Goal: Task Accomplishment & Management: Manage account settings

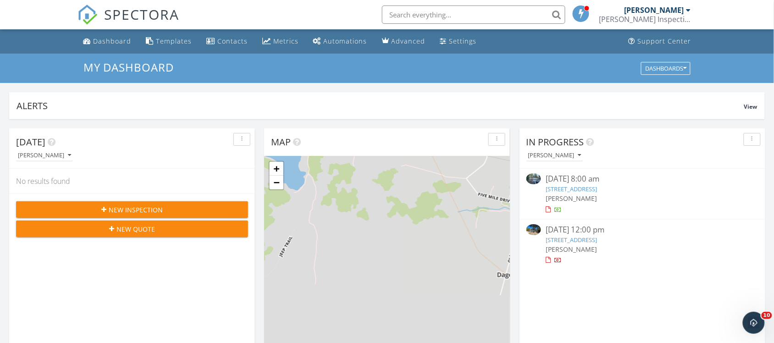
scroll to position [5, 5]
click at [584, 195] on span "[PERSON_NAME]" at bounding box center [571, 198] width 51 height 9
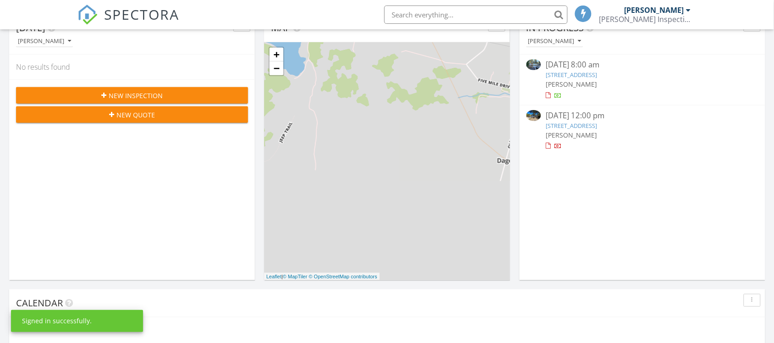
scroll to position [852, 792]
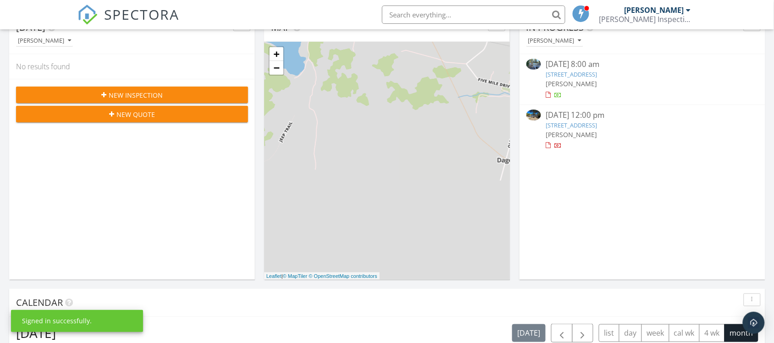
click at [563, 127] on link "[STREET_ADDRESS]" at bounding box center [571, 125] width 51 height 8
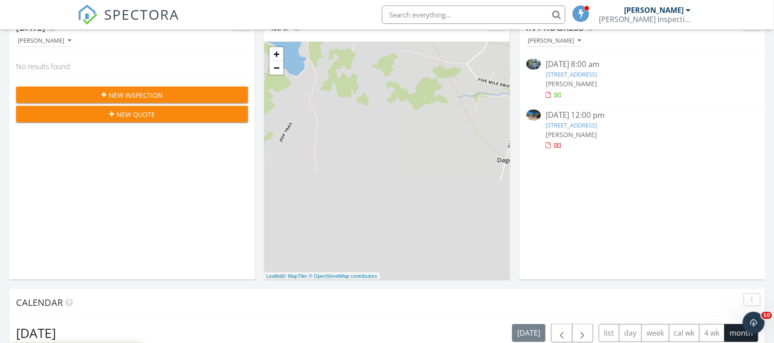
scroll to position [0, 0]
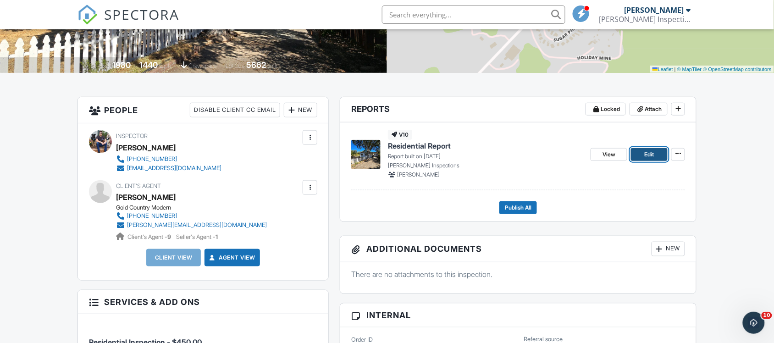
click at [657, 158] on link "Edit" at bounding box center [649, 154] width 37 height 13
